Goal: Find specific page/section: Find specific page/section

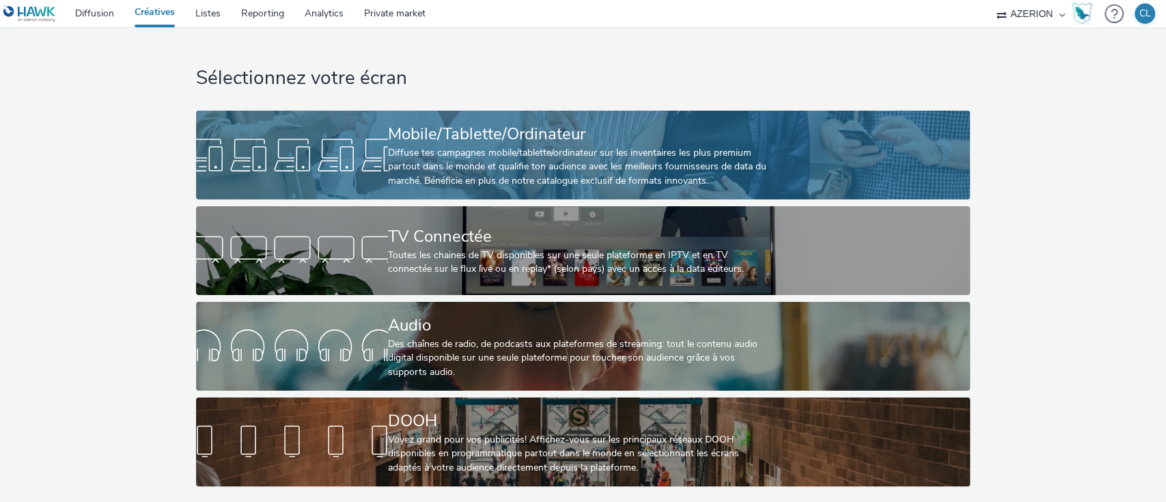
scroll to position [5, 0]
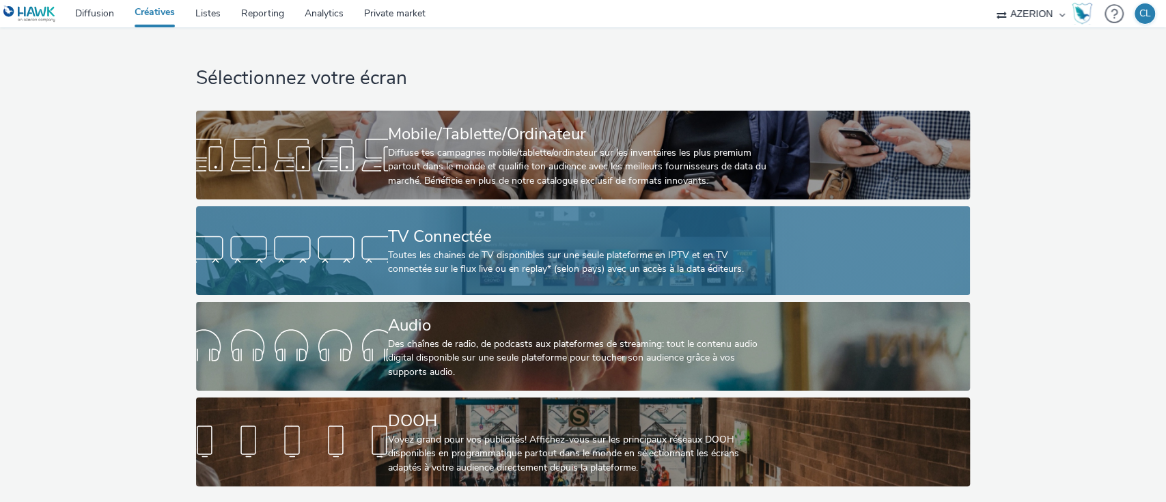
click at [601, 249] on div "Toutes les chaines de TV disponibles sur une seule plateforme en IPTV et en TV …" at bounding box center [580, 263] width 385 height 28
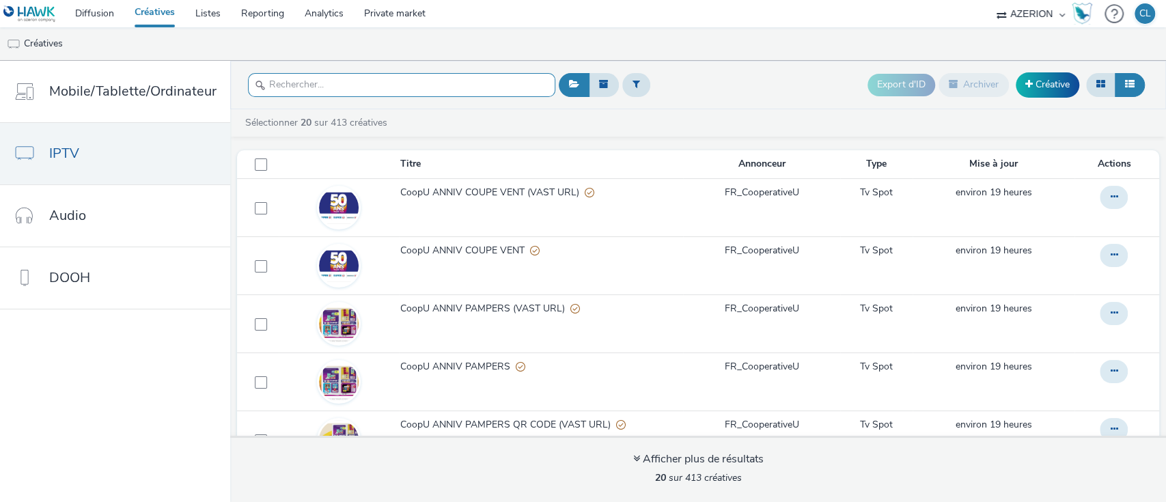
click at [476, 87] on input "text" at bounding box center [401, 85] width 307 height 24
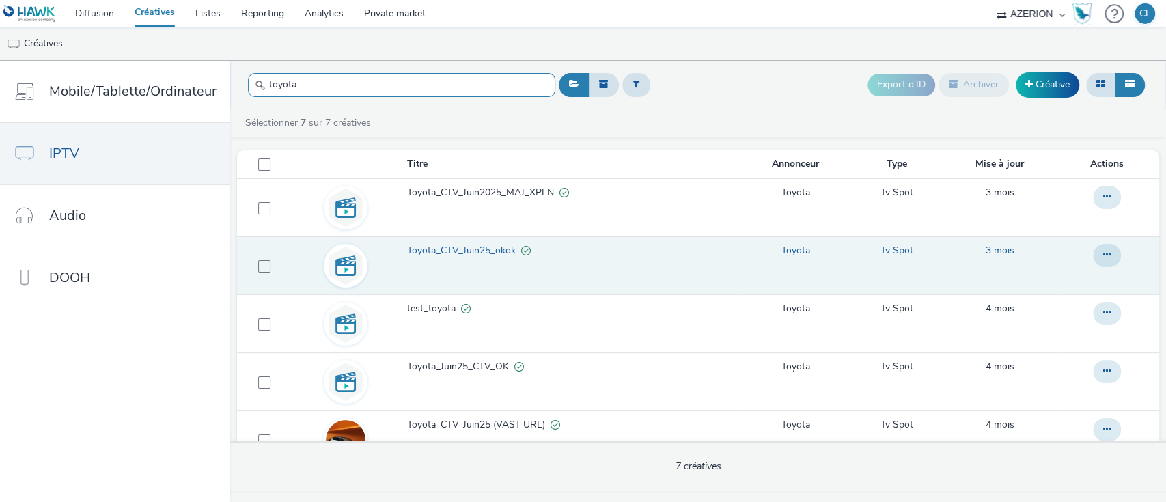
type input "toyota"
click at [463, 261] on link "Toyota_CTV_Juin25_okok" at bounding box center [571, 254] width 328 height 20
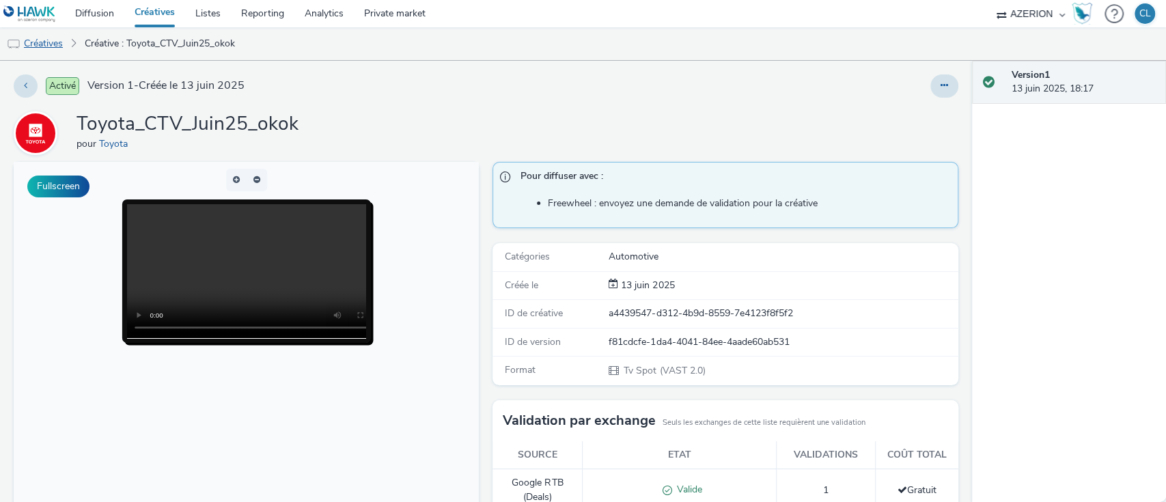
click at [55, 39] on link "Créatives" at bounding box center [35, 43] width 70 height 33
